Goal: Task Accomplishment & Management: Manage account settings

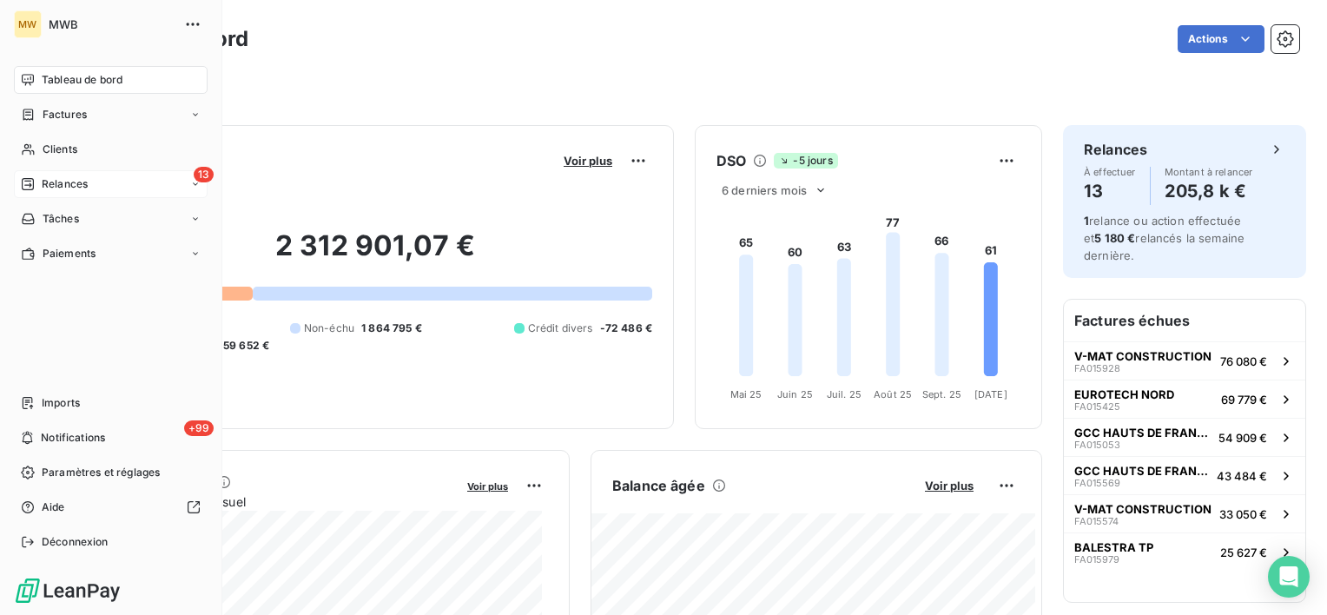
click at [35, 178] on div "Relances" at bounding box center [54, 184] width 67 height 16
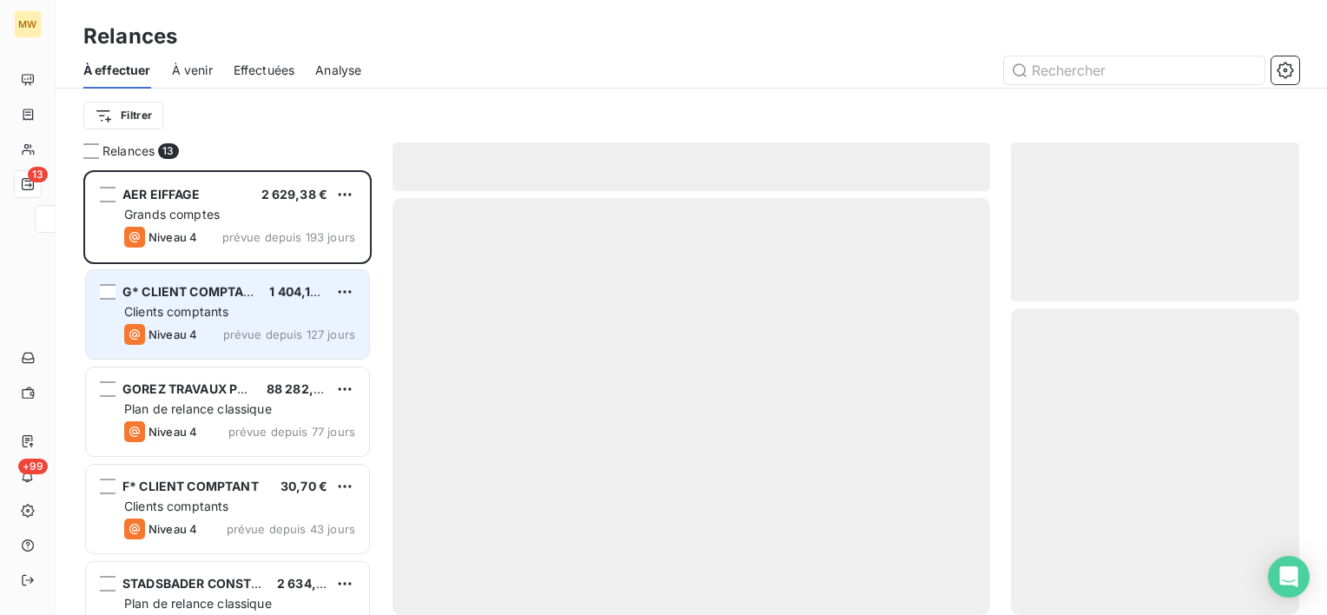
scroll to position [431, 274]
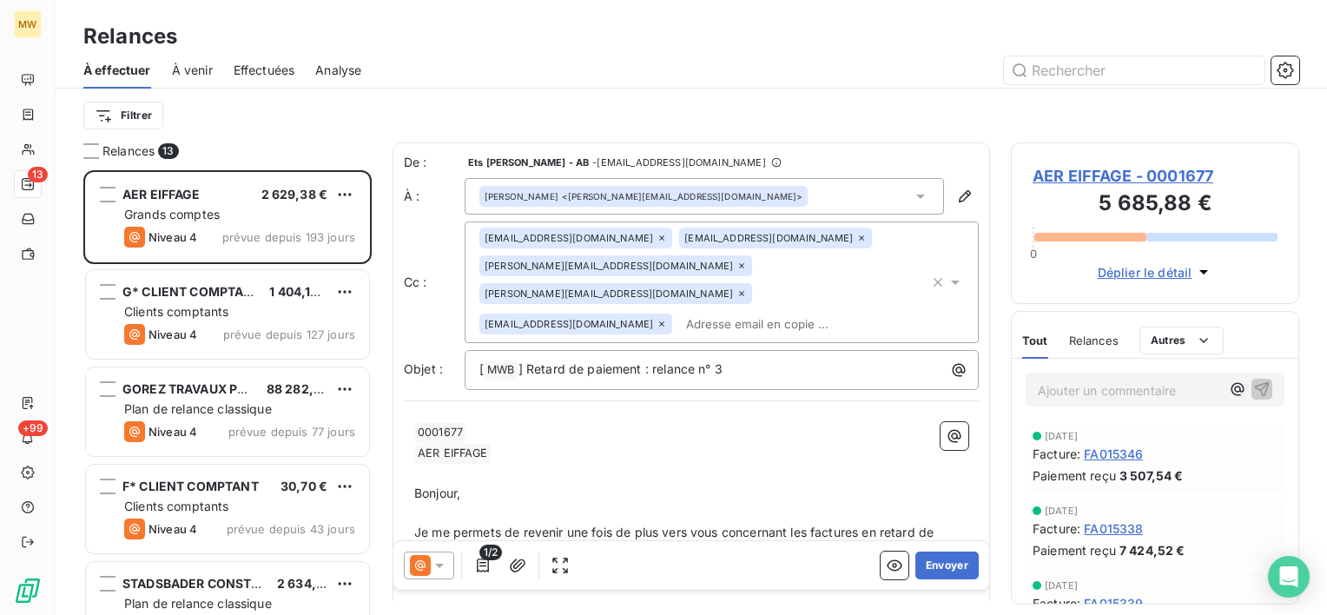
click at [1096, 334] on span "Relances" at bounding box center [1093, 340] width 49 height 14
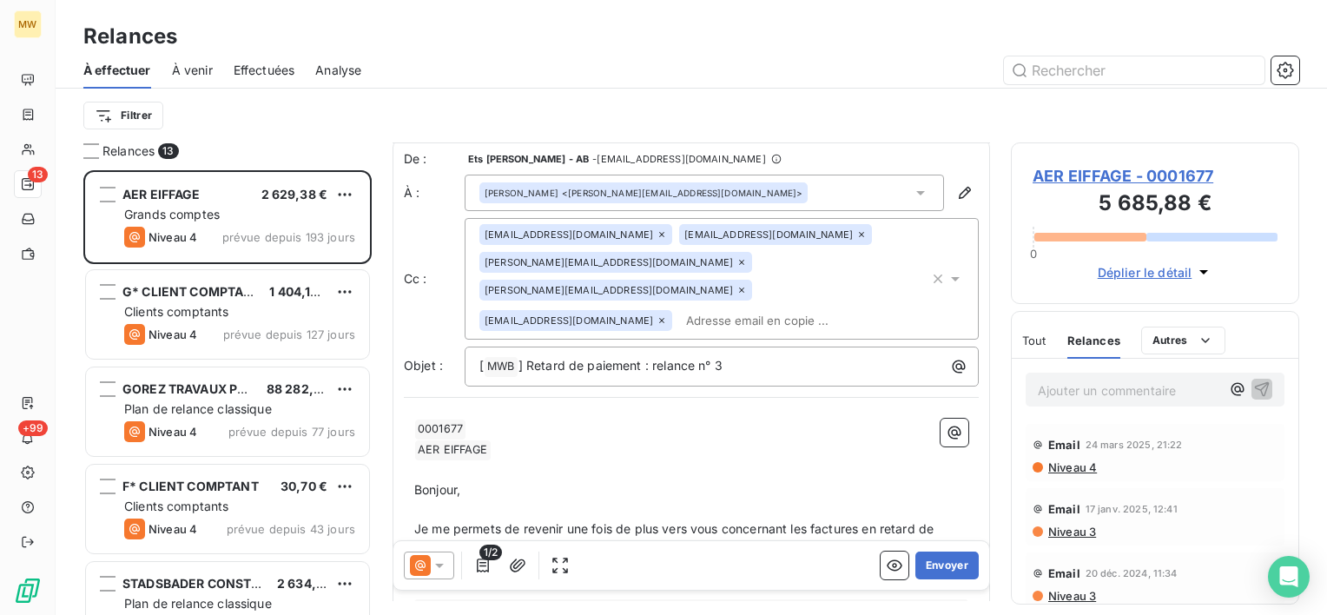
scroll to position [0, 0]
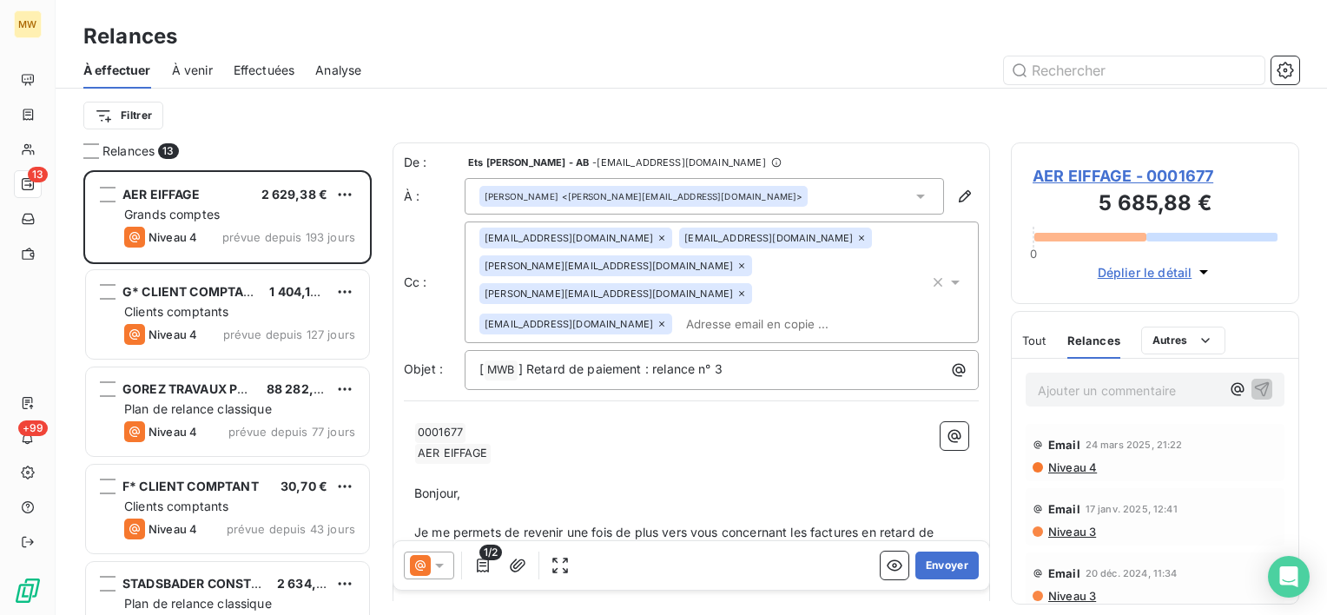
click at [1045, 343] on div "Tout Relances Autres" at bounding box center [1123, 340] width 203 height 36
click at [1040, 338] on span "Tout" at bounding box center [1034, 340] width 24 height 14
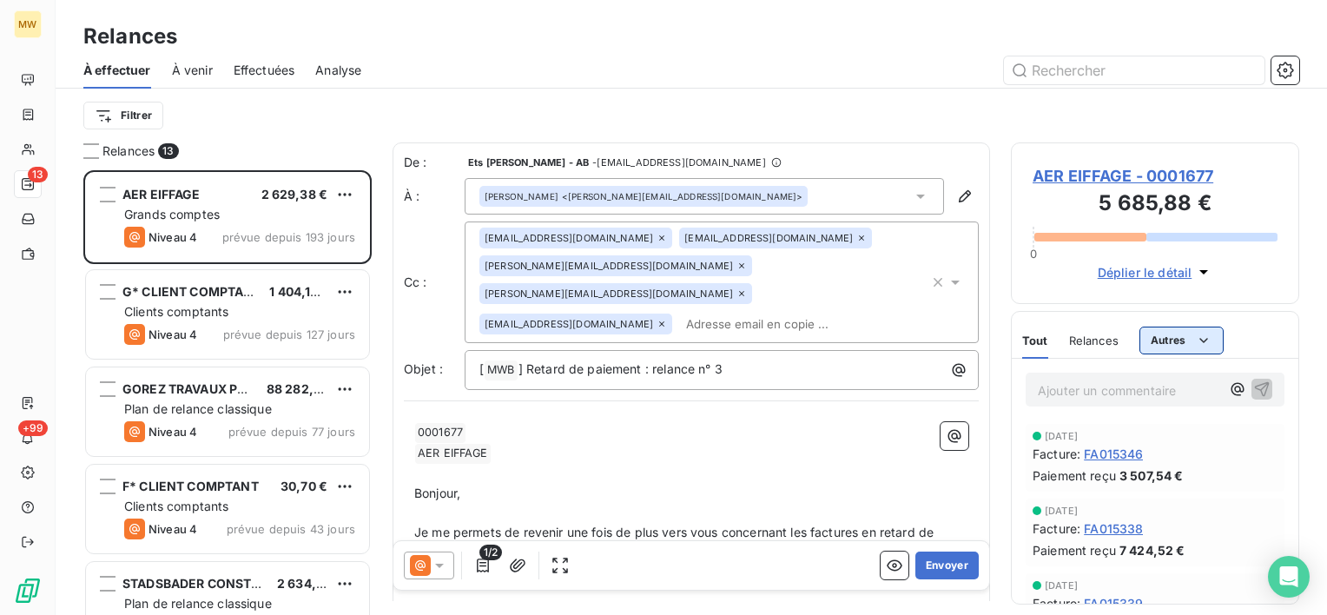
click at [1212, 327] on html "MW 13 +99 Relances À effectuer À venir Effectuées Analyse Filtrer Relances 13 A…" at bounding box center [663, 307] width 1327 height 615
click at [1216, 379] on div "Commentaires" at bounding box center [1197, 378] width 104 height 28
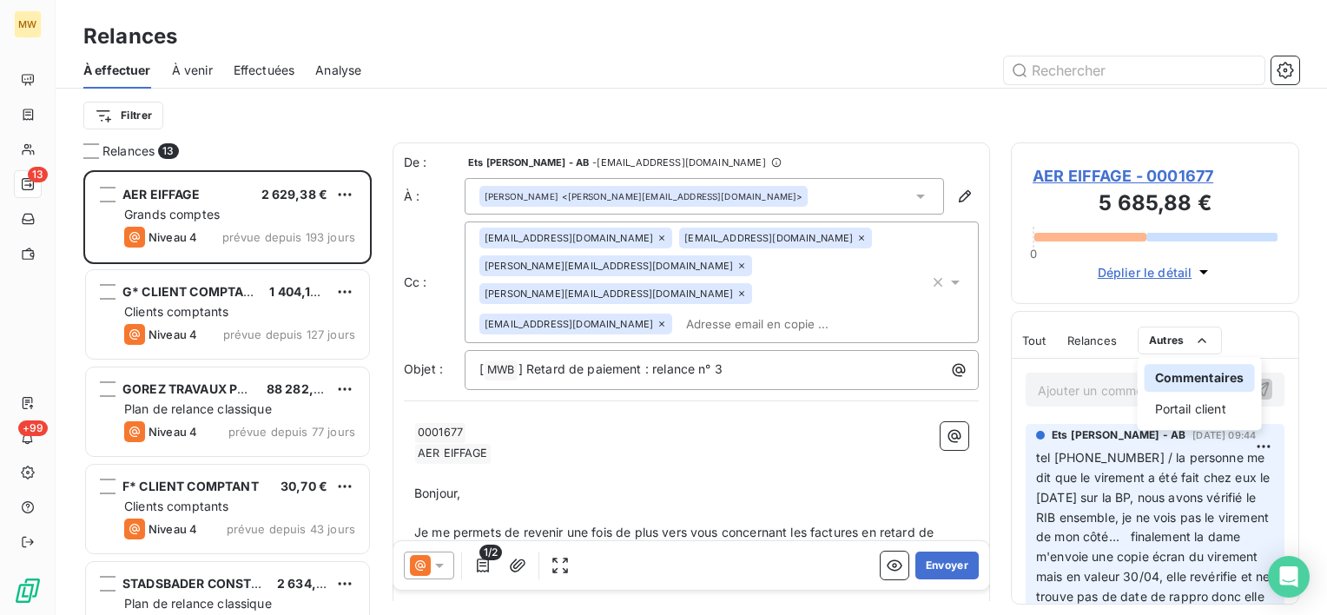
click at [1171, 379] on div "Commentaires" at bounding box center [1199, 378] width 110 height 28
click at [1275, 326] on html "MW 13 +99 Relances À effectuer À venir Effectuées Analyse Filtrer Relances 13 A…" at bounding box center [663, 307] width 1327 height 615
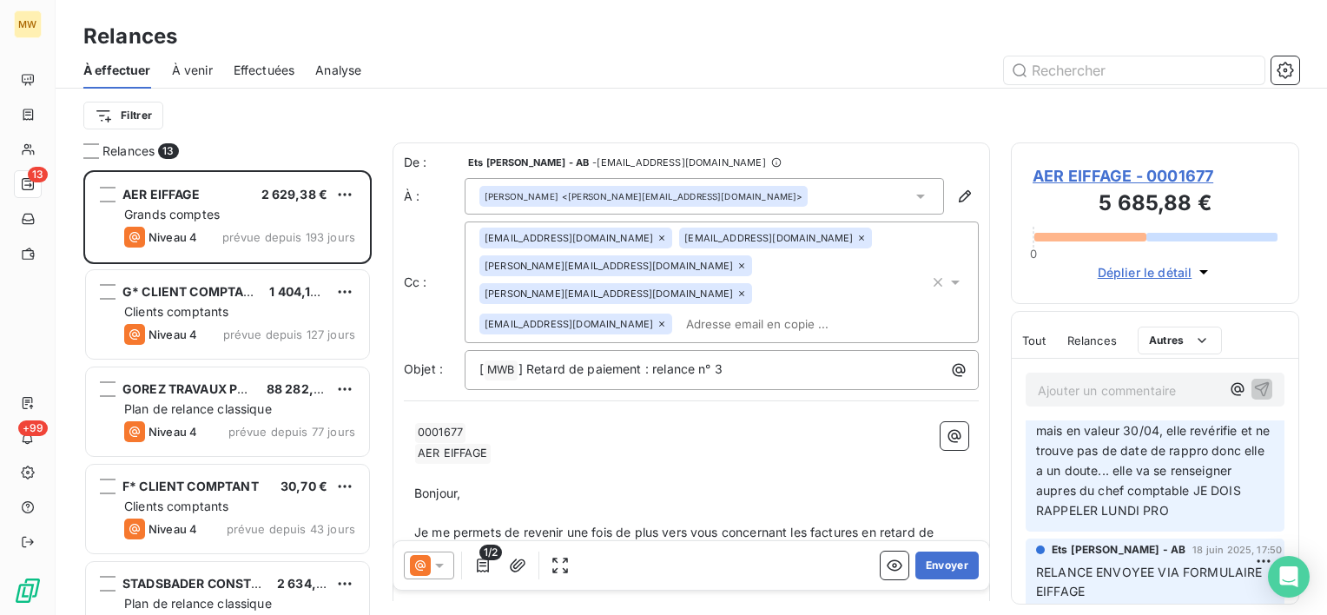
scroll to position [174, 0]
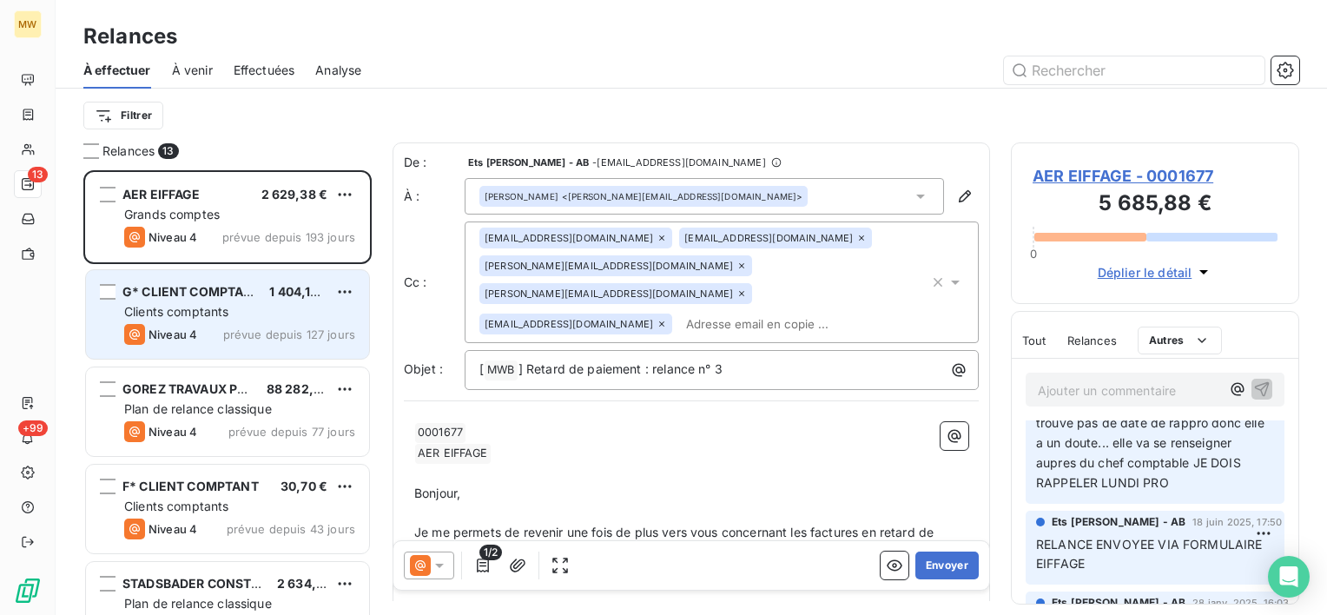
click at [201, 298] on span "G* CLIENT COMPTANT" at bounding box center [191, 291] width 139 height 15
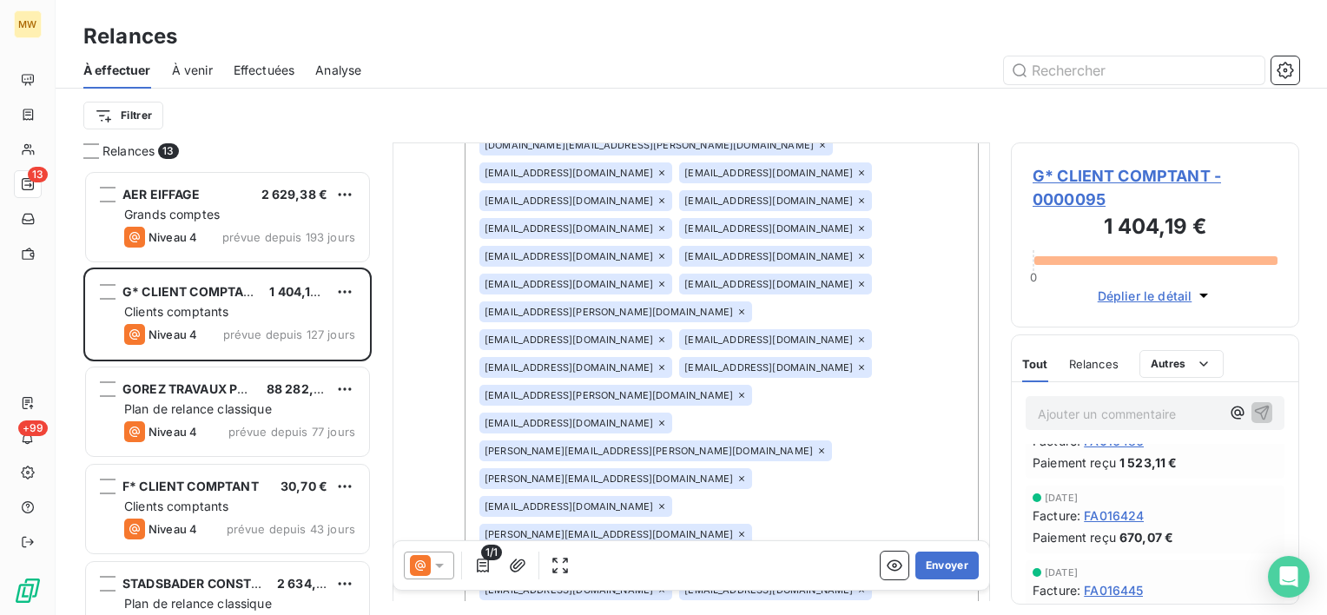
scroll to position [2566, 0]
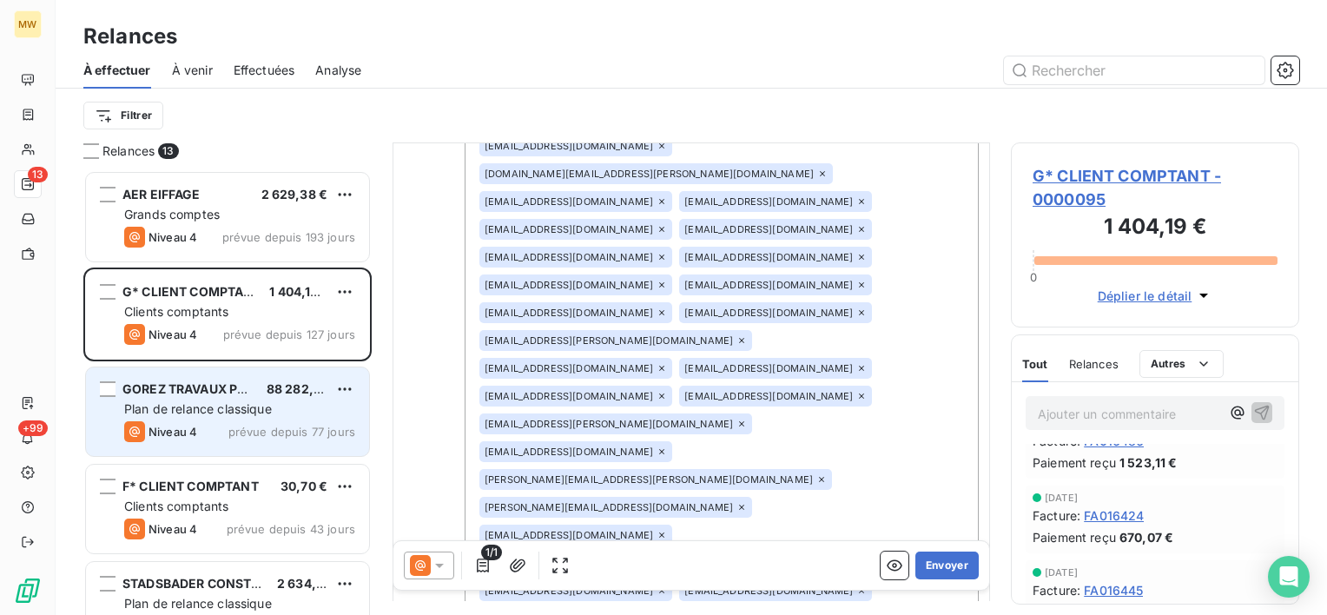
click at [146, 398] on div "GOREZ TRAVAUX PUBLICS 88 282,90 € Plan de relance classique Niveau 4 prévue dep…" at bounding box center [227, 411] width 283 height 89
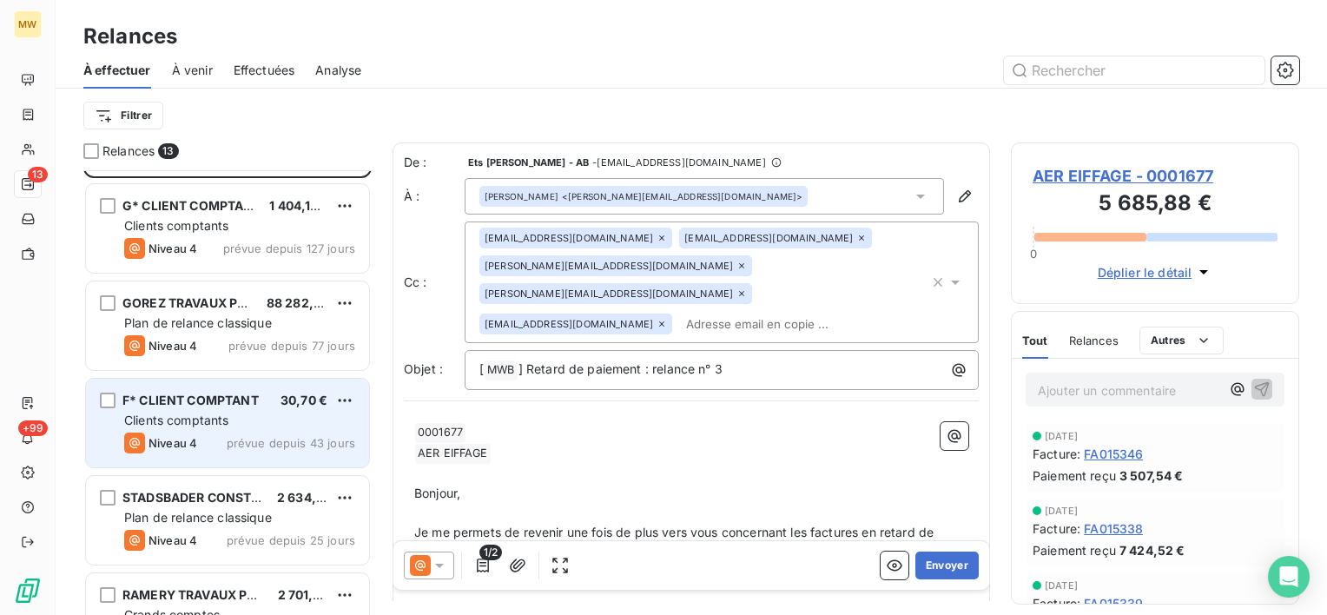
scroll to position [174, 0]
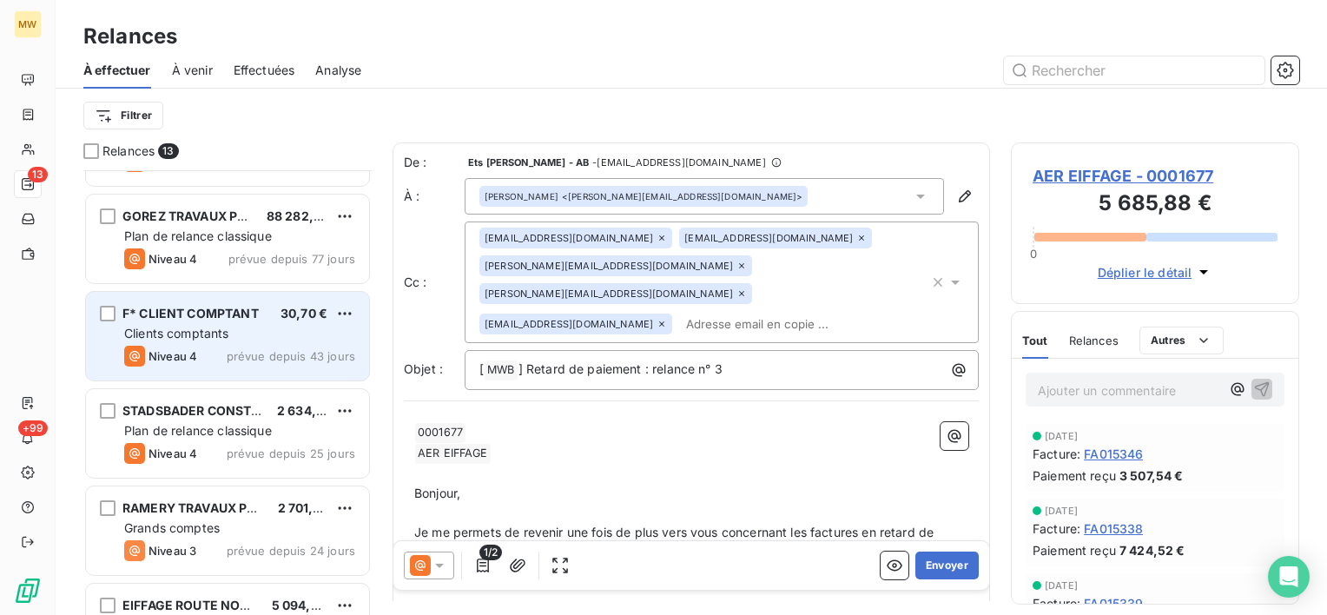
click at [201, 339] on div "Clients comptants" at bounding box center [239, 333] width 231 height 17
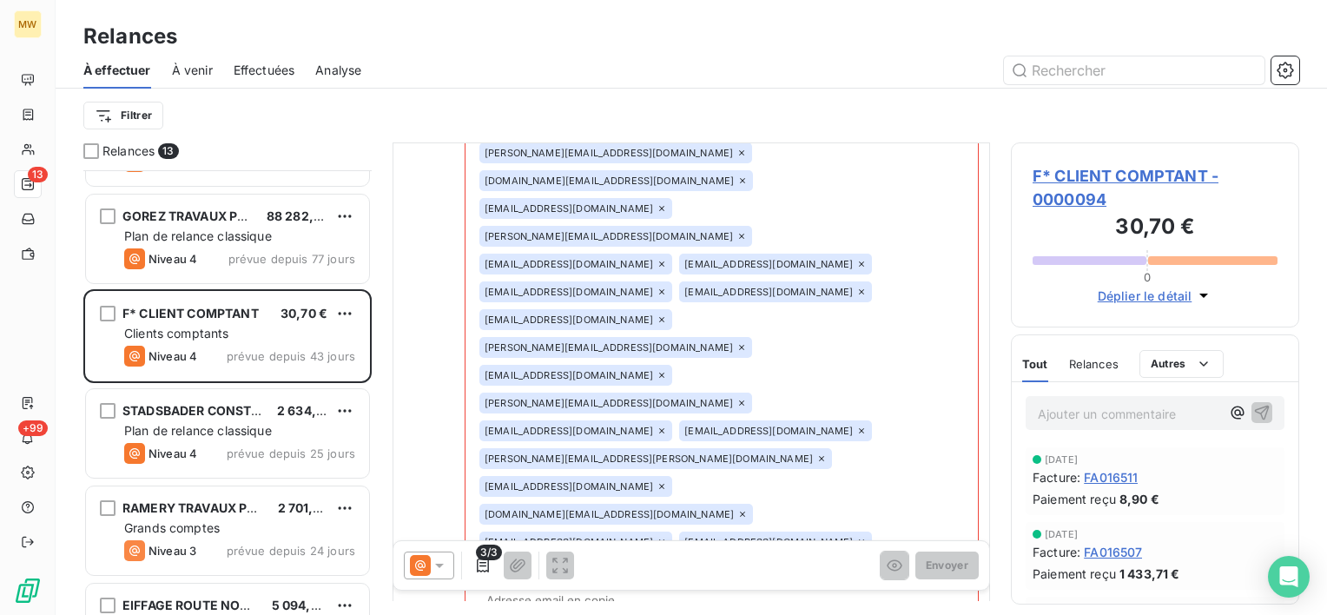
scroll to position [1919, 0]
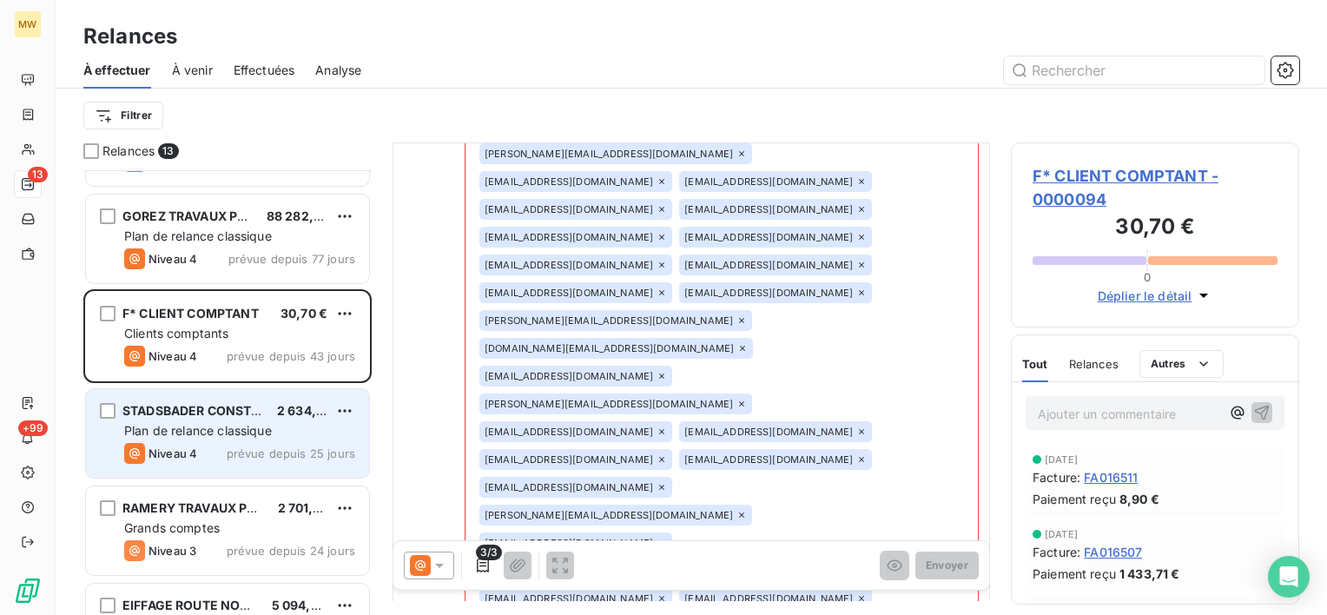
click at [195, 403] on span "STADSBADER CONSTRUCTION" at bounding box center [214, 410] width 185 height 15
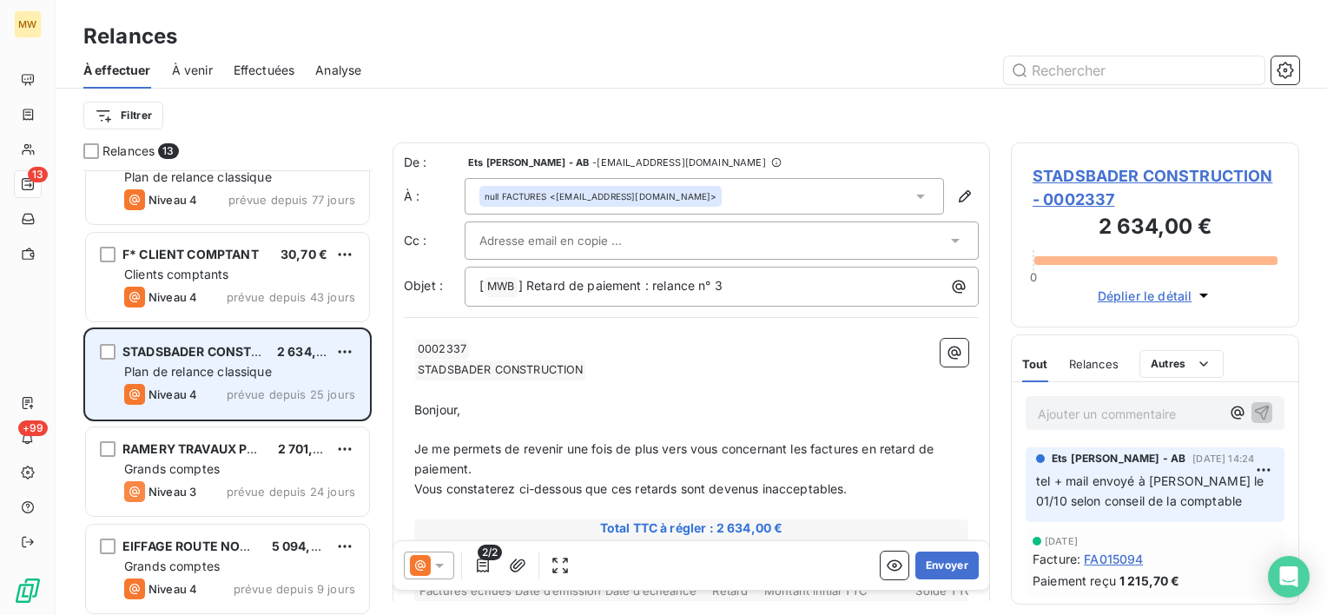
scroll to position [260, 0]
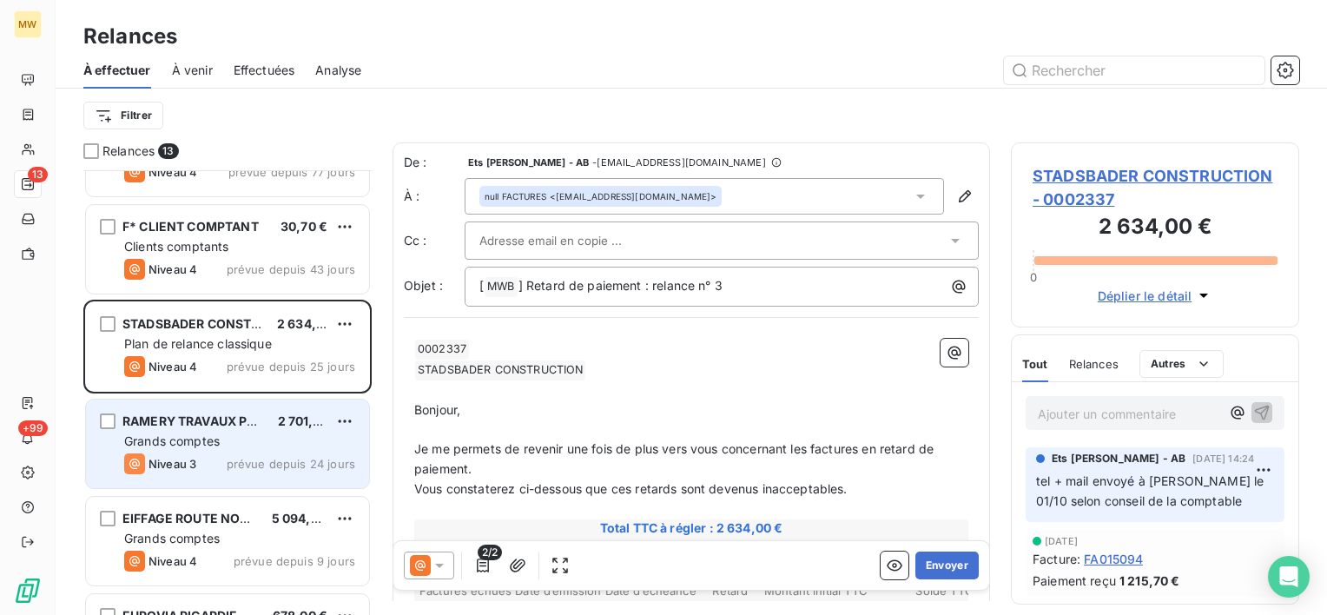
click at [208, 449] on div "RAMERY TRAVAUX PUBLICS 2 701,15 € Grands comptes Niveau 3 prévue depuis 24 jours" at bounding box center [227, 443] width 283 height 89
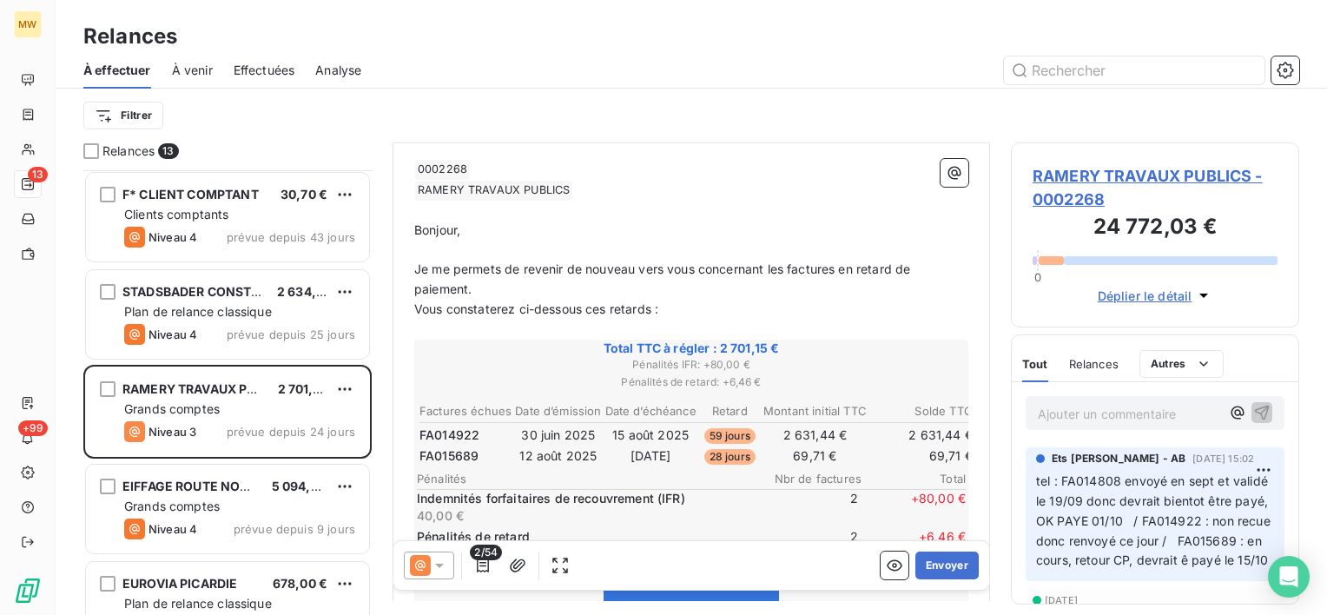
scroll to position [347, 0]
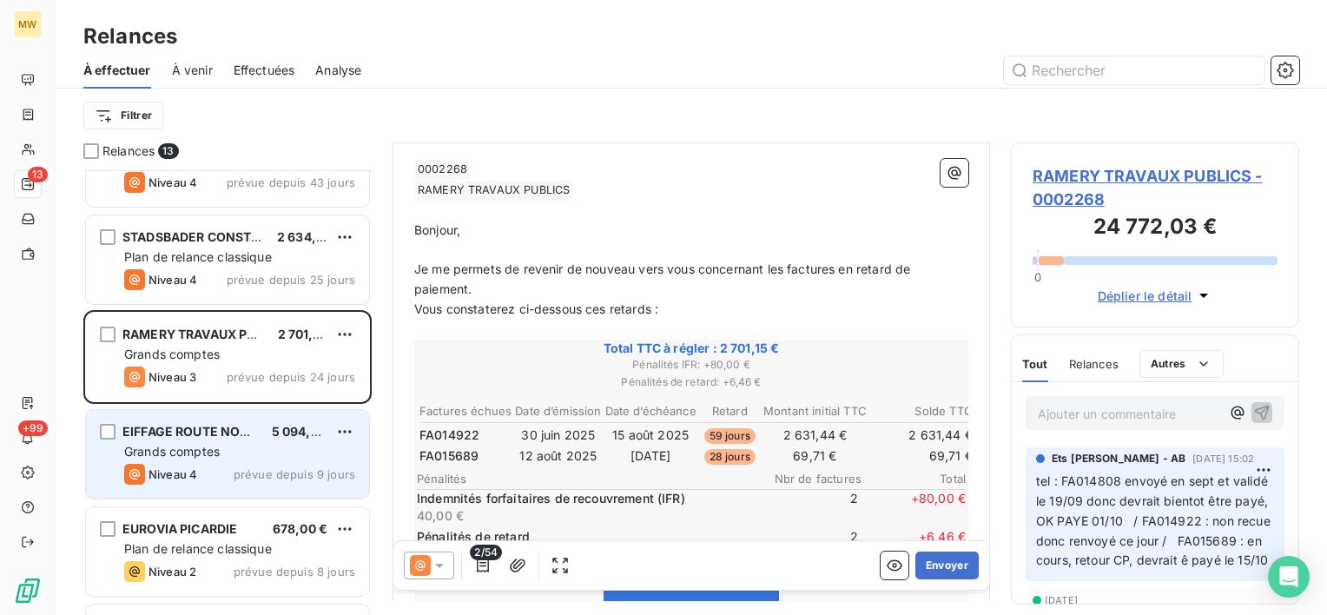
click at [176, 450] on span "Grands comptes" at bounding box center [172, 451] width 96 height 15
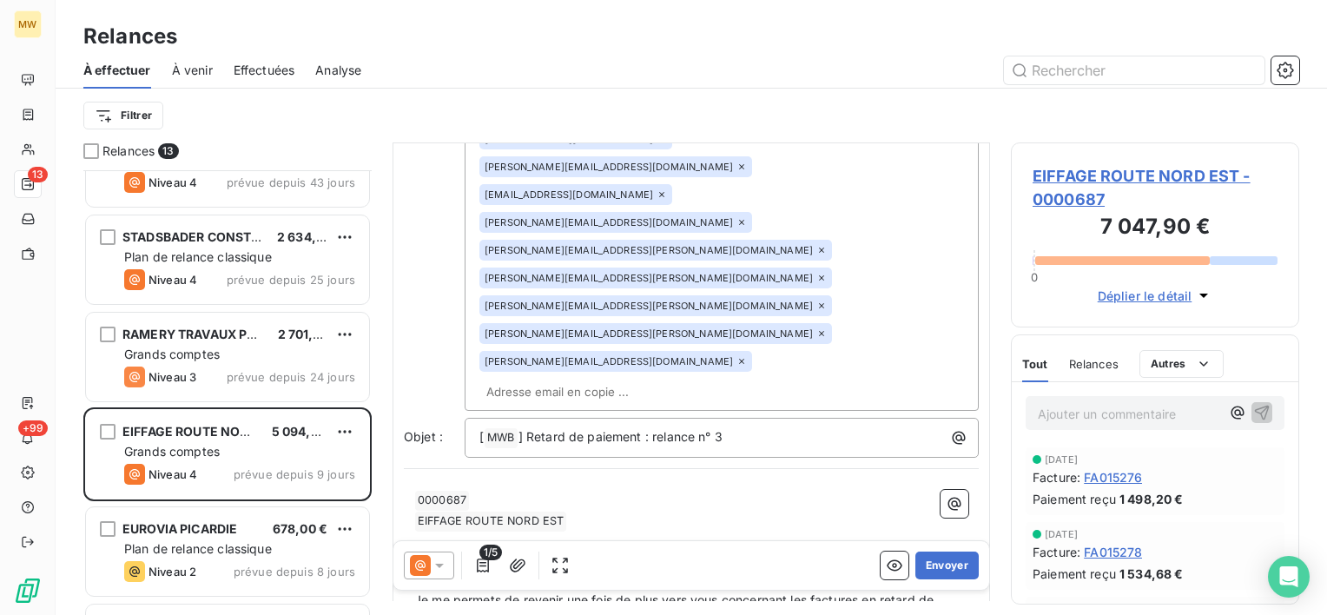
scroll to position [434, 0]
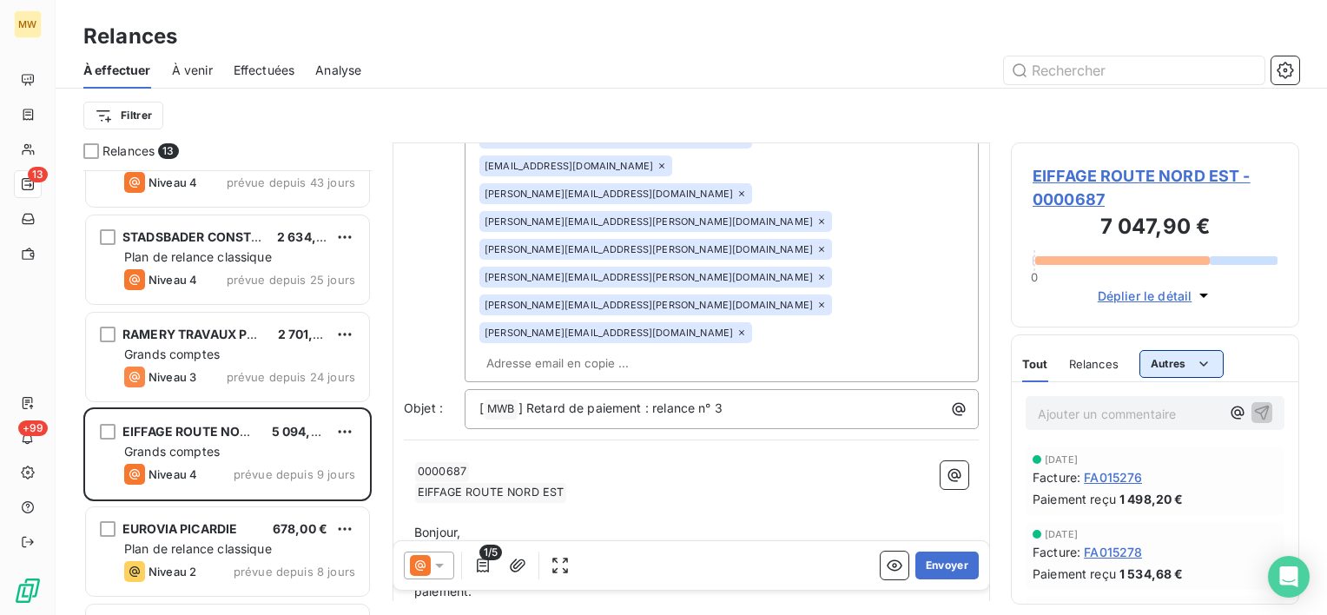
click at [1153, 357] on html "MW 13 +99 Relances À effectuer À venir Effectuées Analyse Filtrer Relances 13 G…" at bounding box center [663, 307] width 1327 height 615
click at [1163, 396] on div "Commentaires" at bounding box center [1197, 401] width 104 height 28
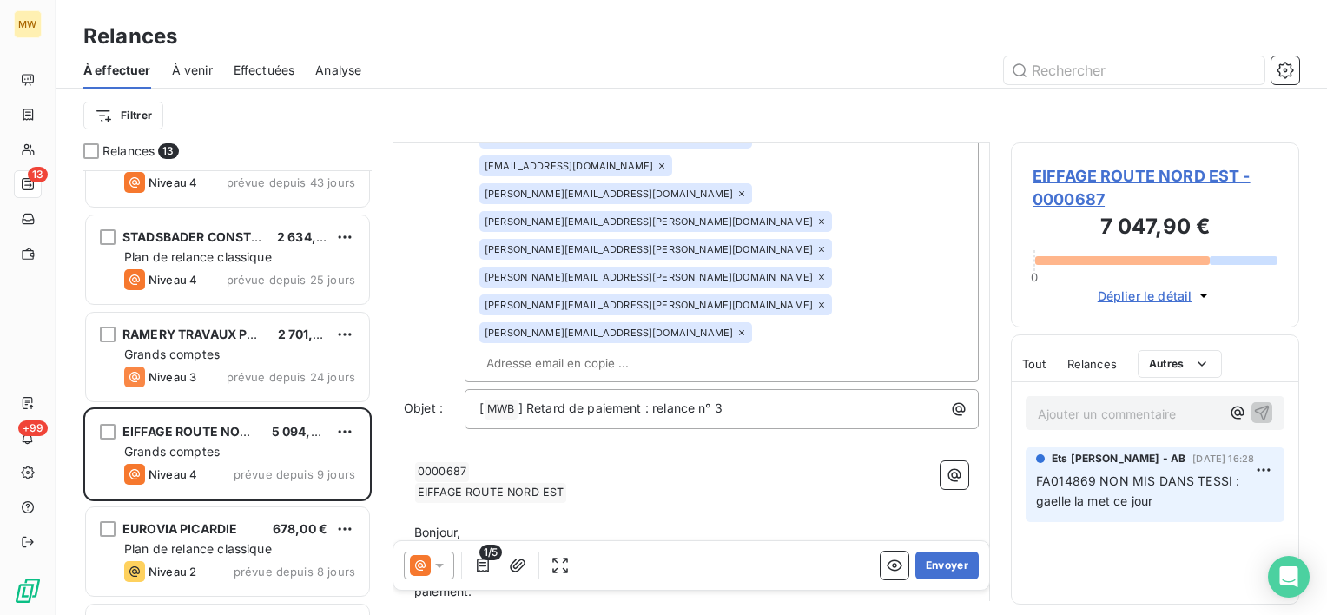
drag, startPoint x: 1136, startPoint y: 531, endPoint x: 1209, endPoint y: 530, distance: 72.9
click at [1209, 530] on html "MW 13 +99 Relances À effectuer À venir Effectuées Analyse Filtrer Relances 13 G…" at bounding box center [663, 307] width 1327 height 615
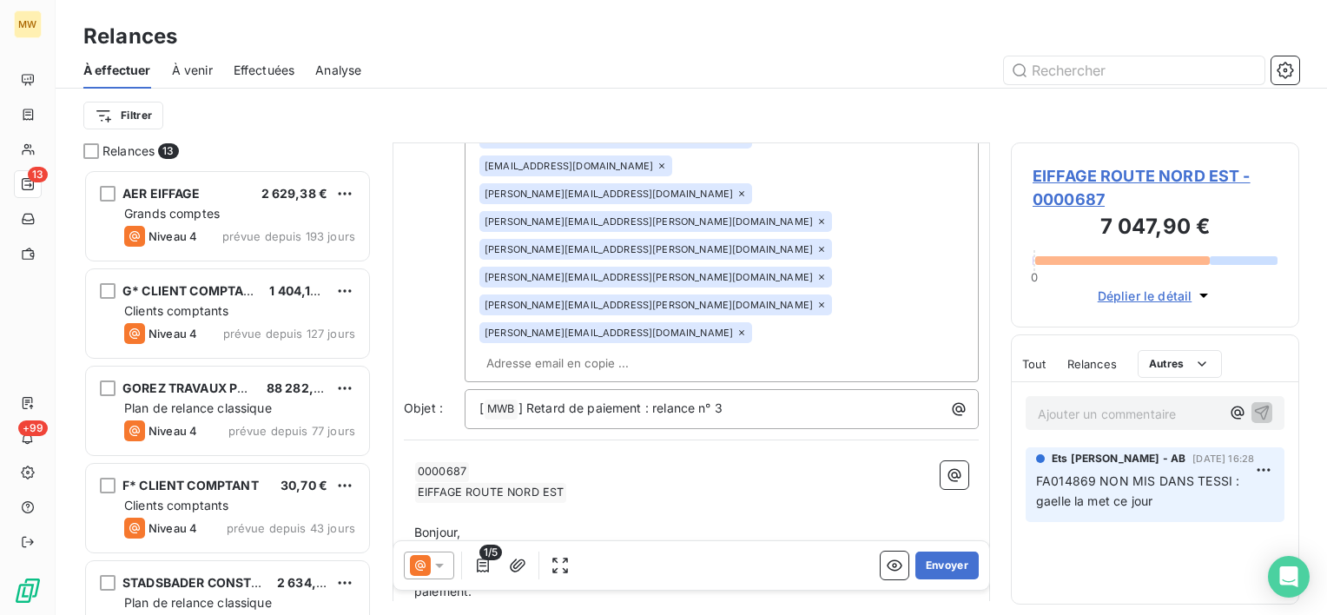
scroll to position [0, 0]
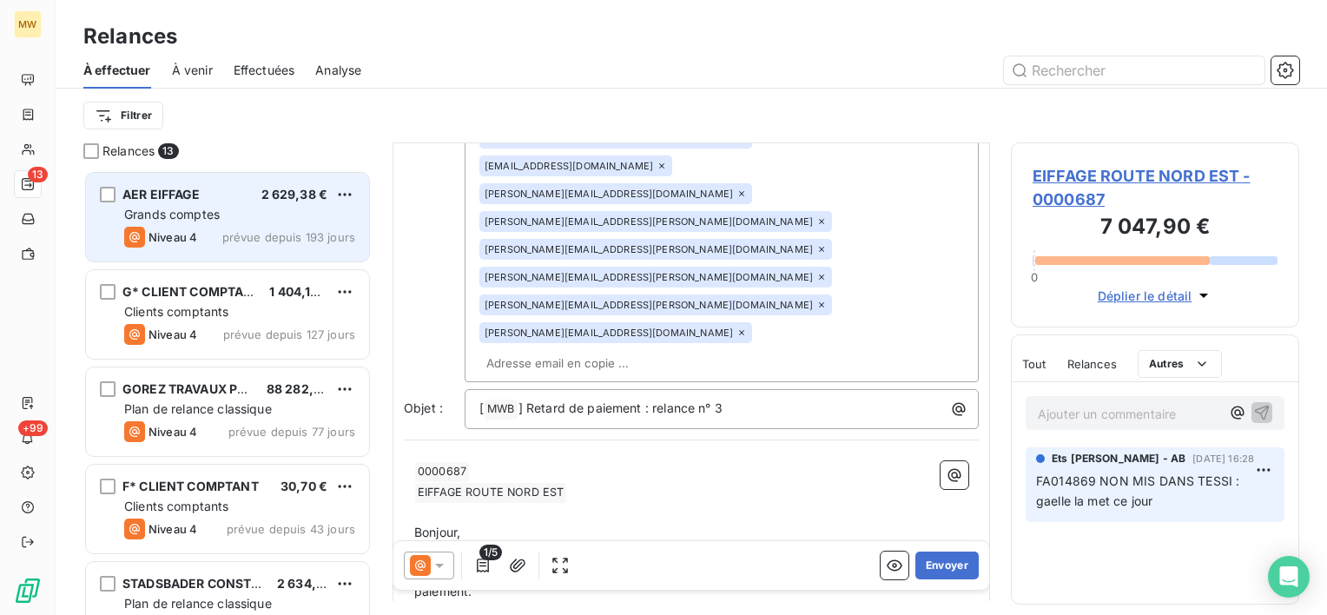
click at [201, 214] on span "Grands comptes" at bounding box center [172, 214] width 96 height 15
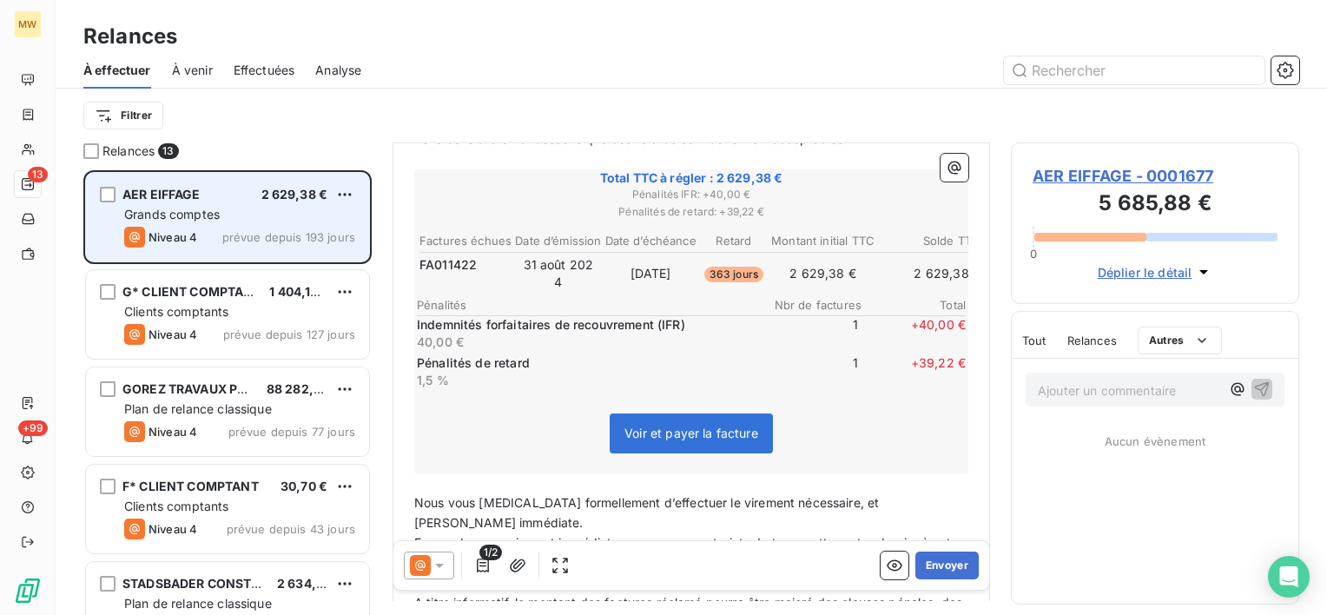
scroll to position [372, 0]
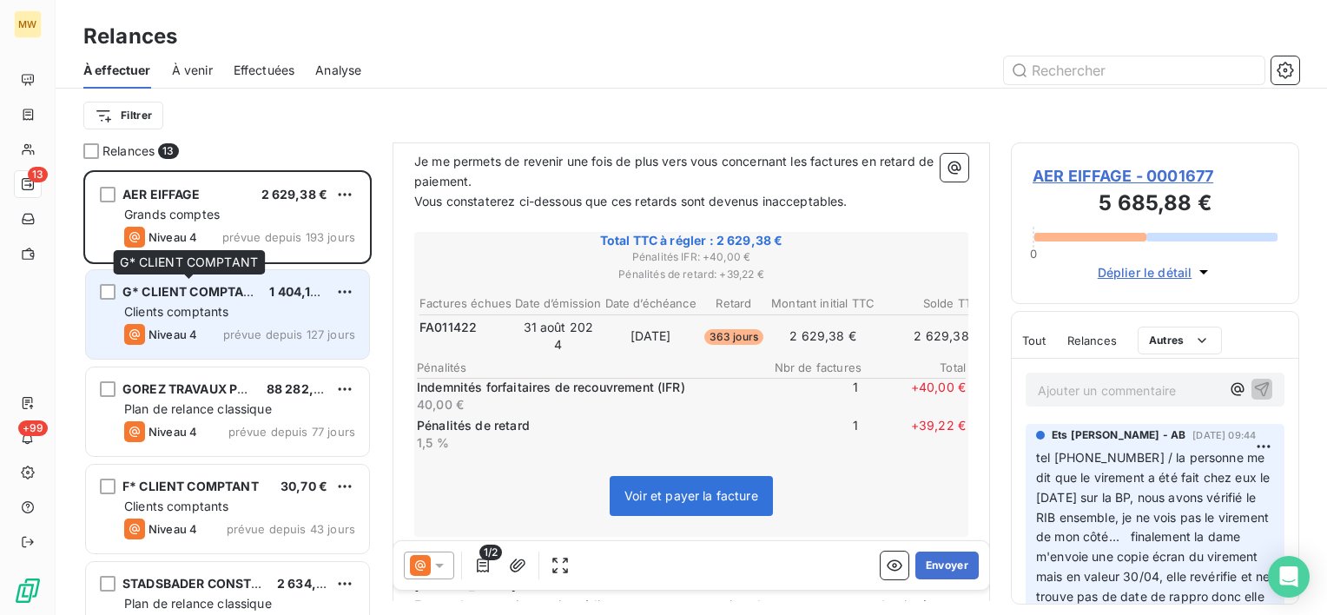
click at [205, 288] on span "G* CLIENT COMPTANT" at bounding box center [191, 291] width 139 height 15
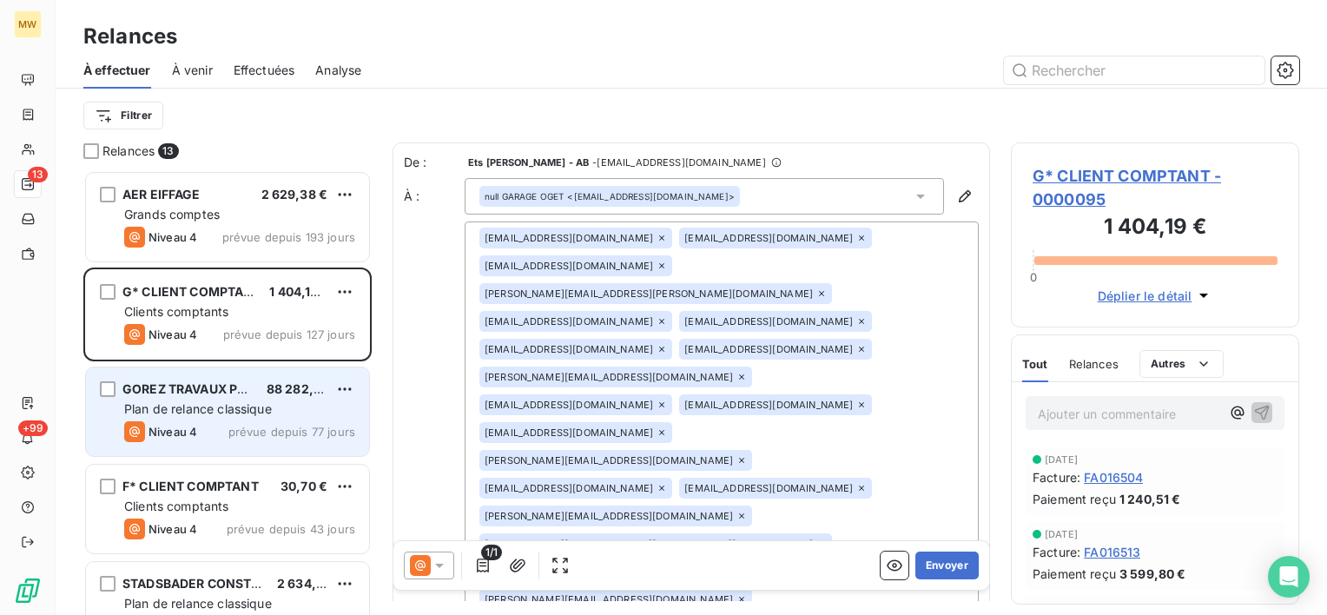
click at [205, 384] on span "GOREZ TRAVAUX PUBLICS" at bounding box center [201, 388] width 159 height 15
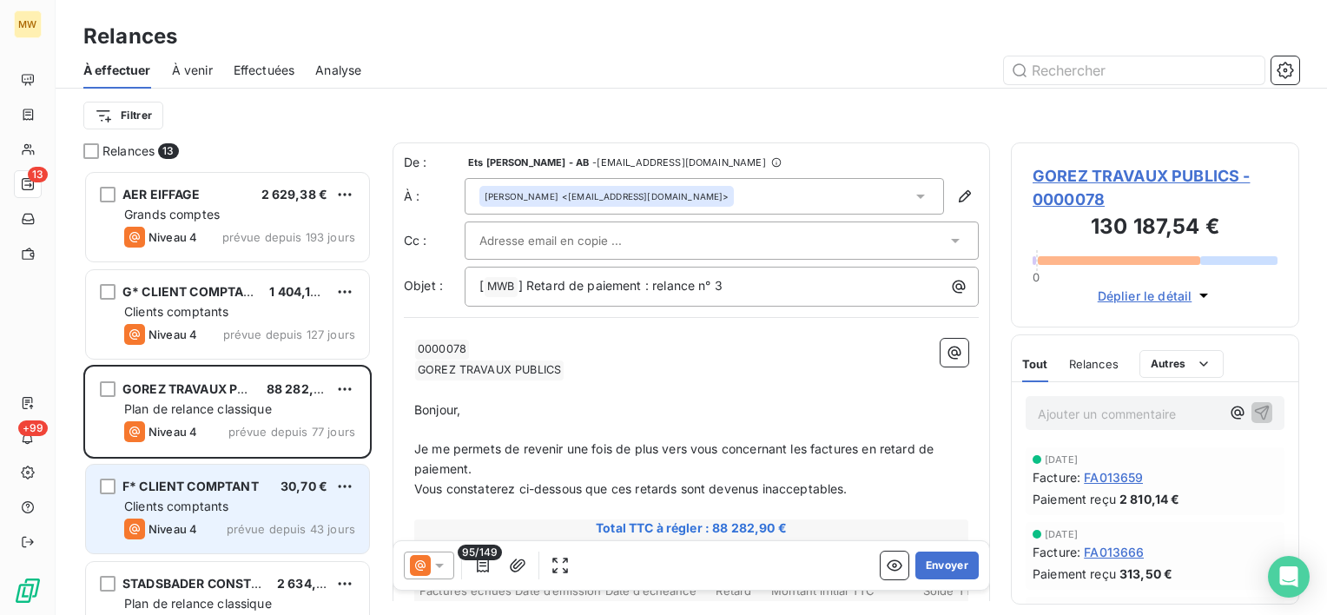
click at [198, 480] on span "F* CLIENT COMPTANT" at bounding box center [190, 485] width 136 height 15
